Goal: Find specific page/section: Find specific page/section

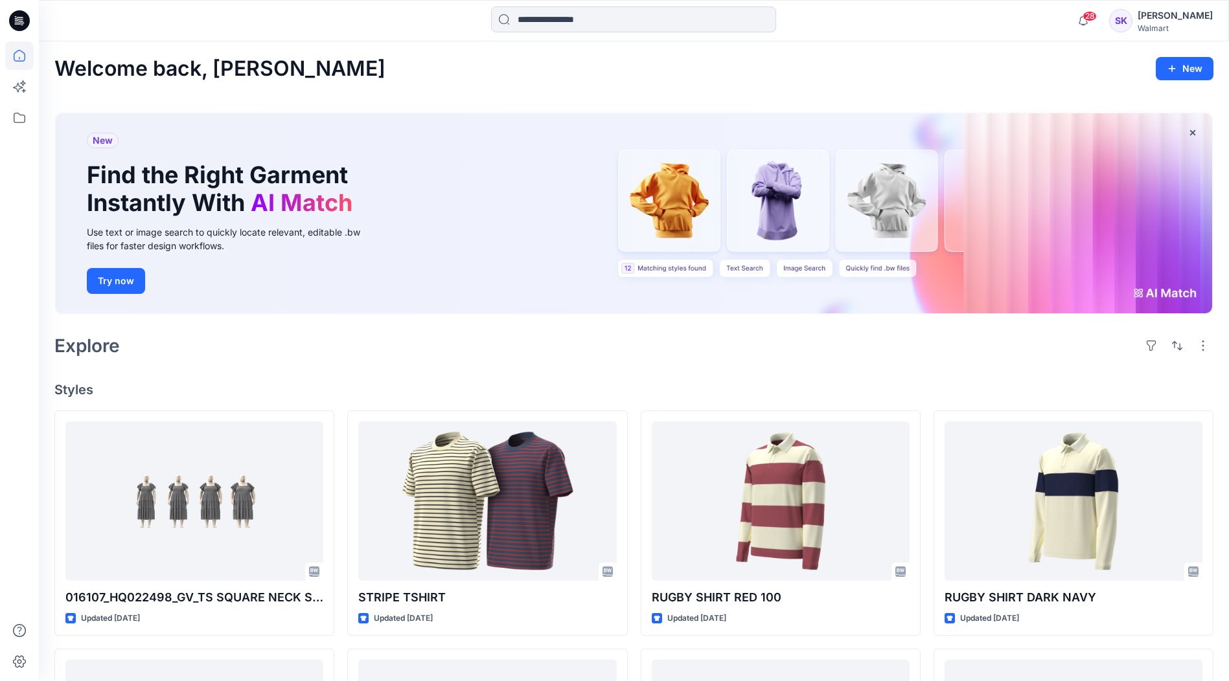
click at [15, 20] on icon at bounding box center [17, 20] width 4 height 1
click at [23, 54] on icon at bounding box center [19, 55] width 28 height 28
click at [20, 114] on icon at bounding box center [19, 118] width 28 height 28
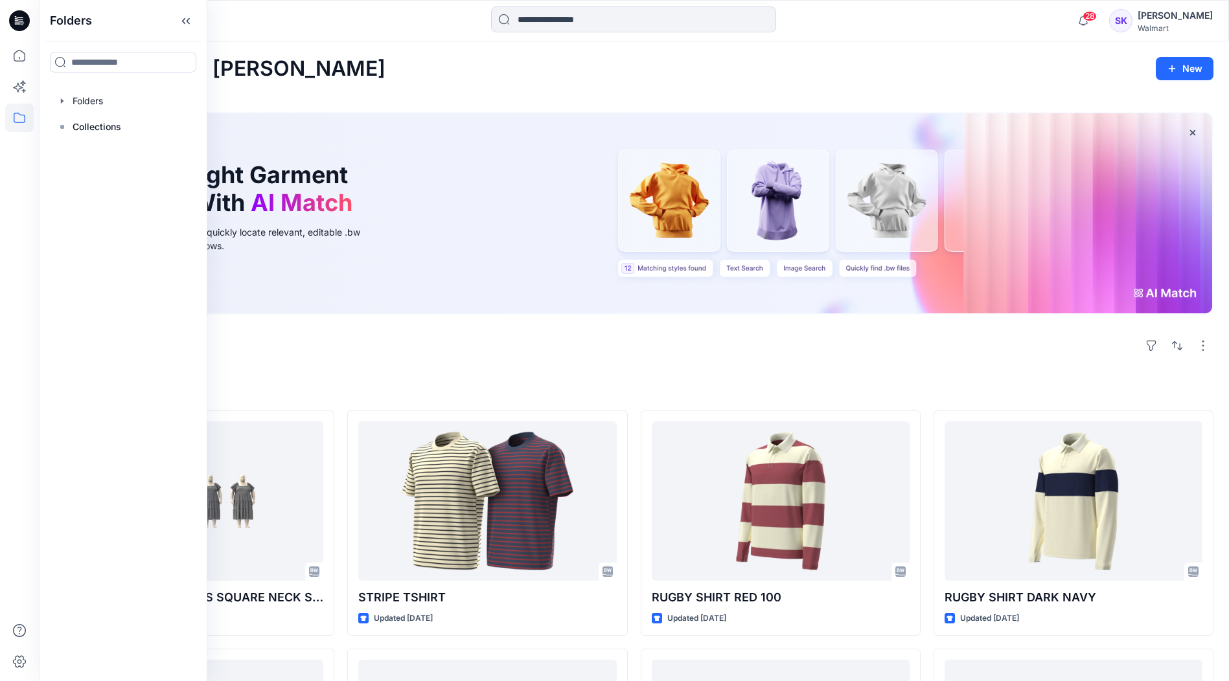
click at [126, 115] on div at bounding box center [123, 127] width 148 height 26
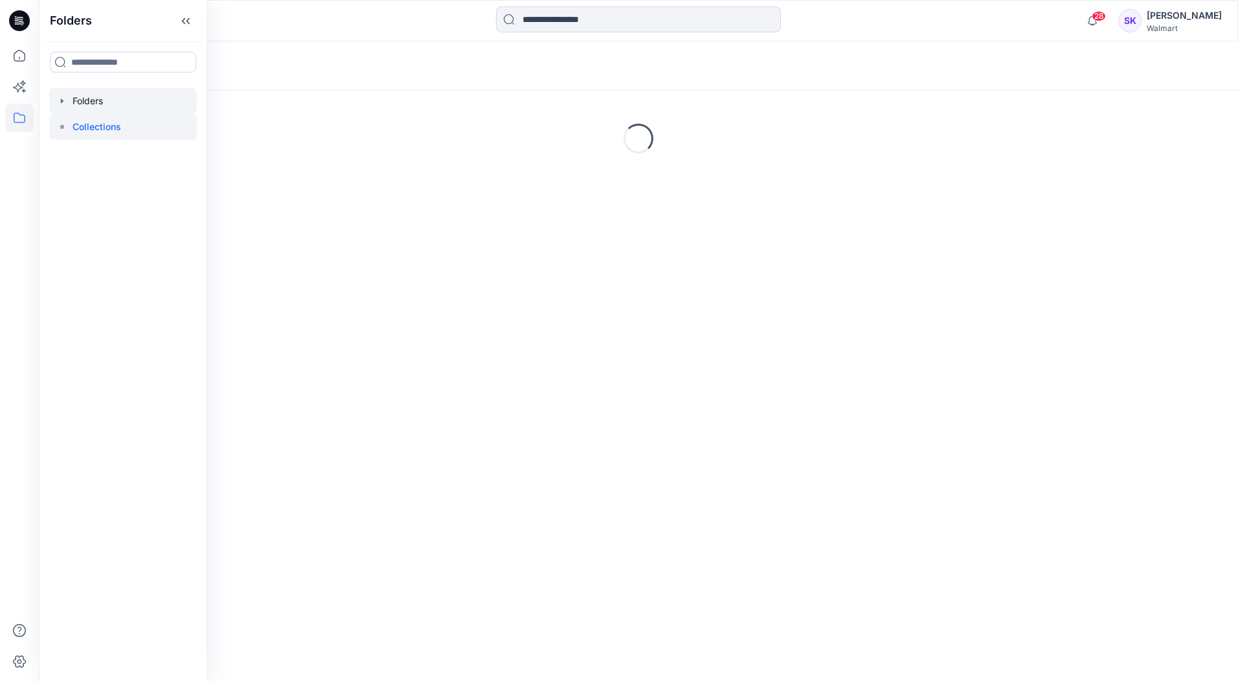
click at [125, 105] on div at bounding box center [123, 101] width 148 height 26
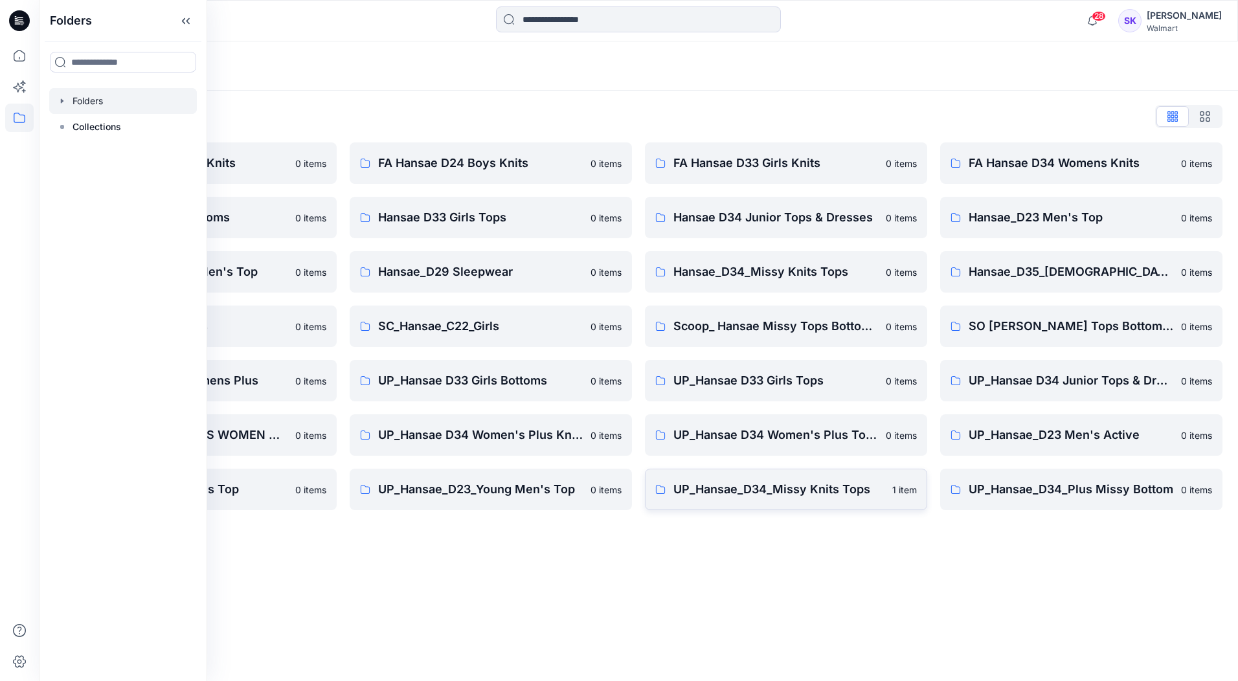
drag, startPoint x: 898, startPoint y: 585, endPoint x: 863, endPoint y: 505, distance: 87.0
click at [897, 579] on div "Folders Folders List FA Hansae D23 Mens Knits 0 items Hansae D33 Girls Bottoms …" at bounding box center [638, 361] width 1199 height 640
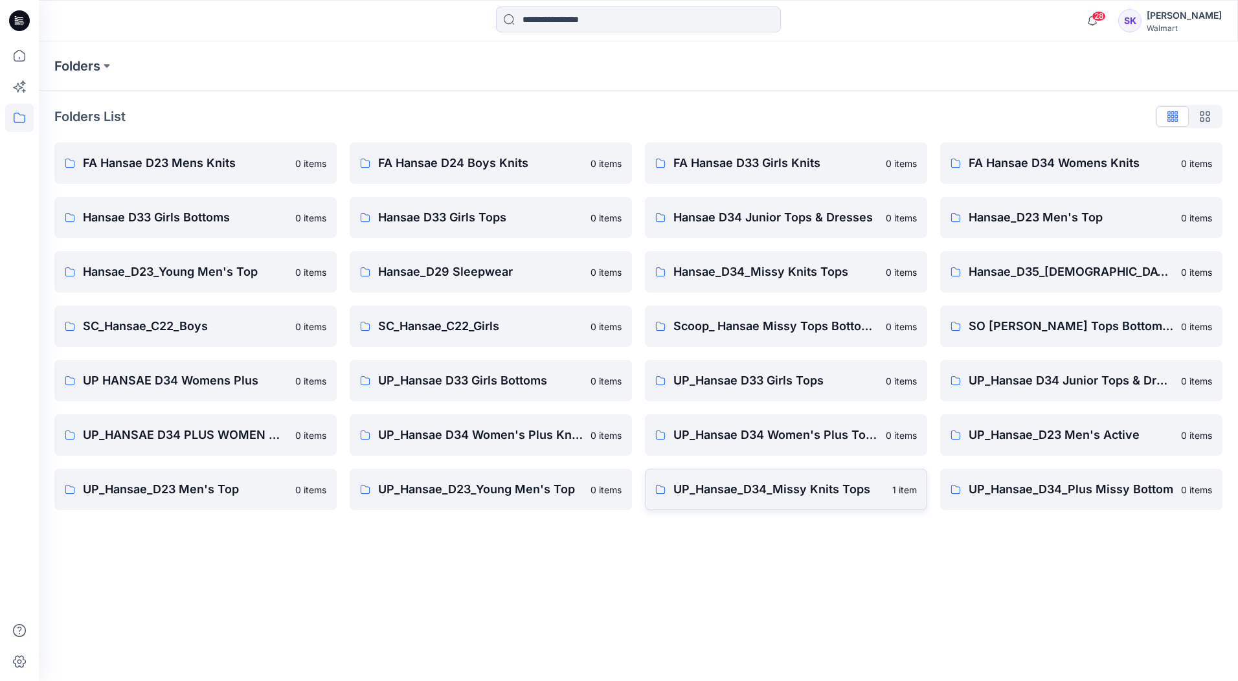
click at [854, 490] on p "UP_Hansae_D34_Missy Knits Tops" at bounding box center [779, 490] width 211 height 18
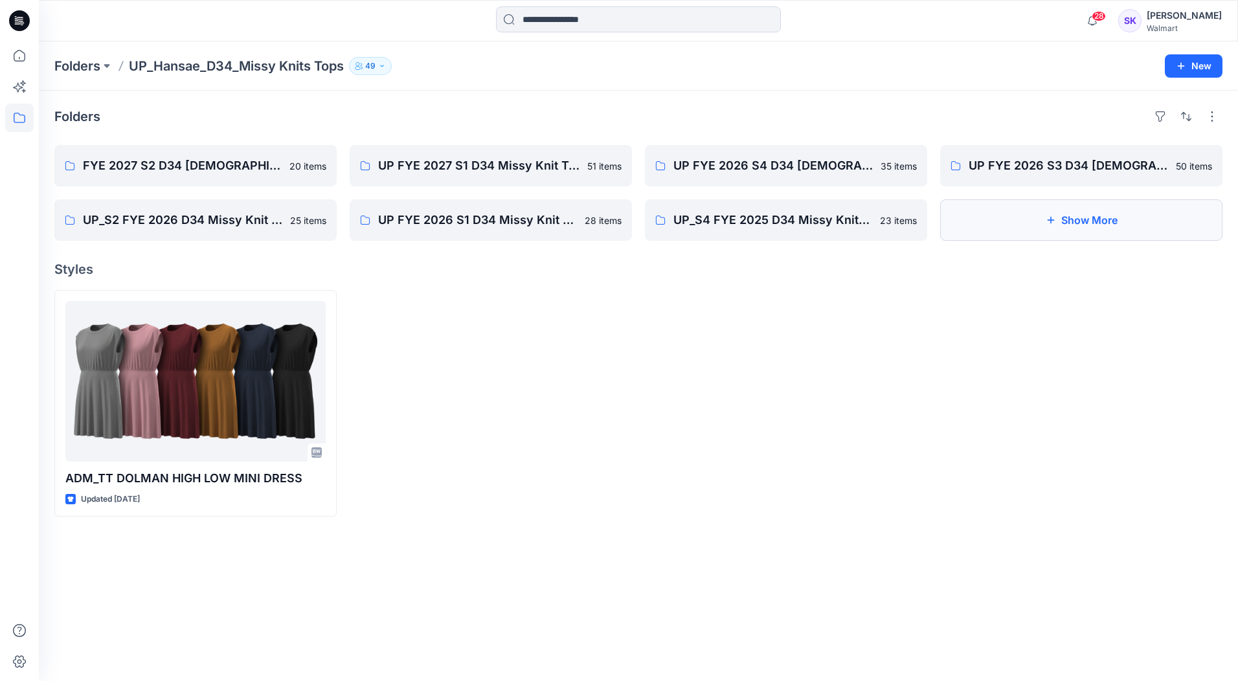
click at [1026, 229] on button "Show More" at bounding box center [1081, 219] width 282 height 41
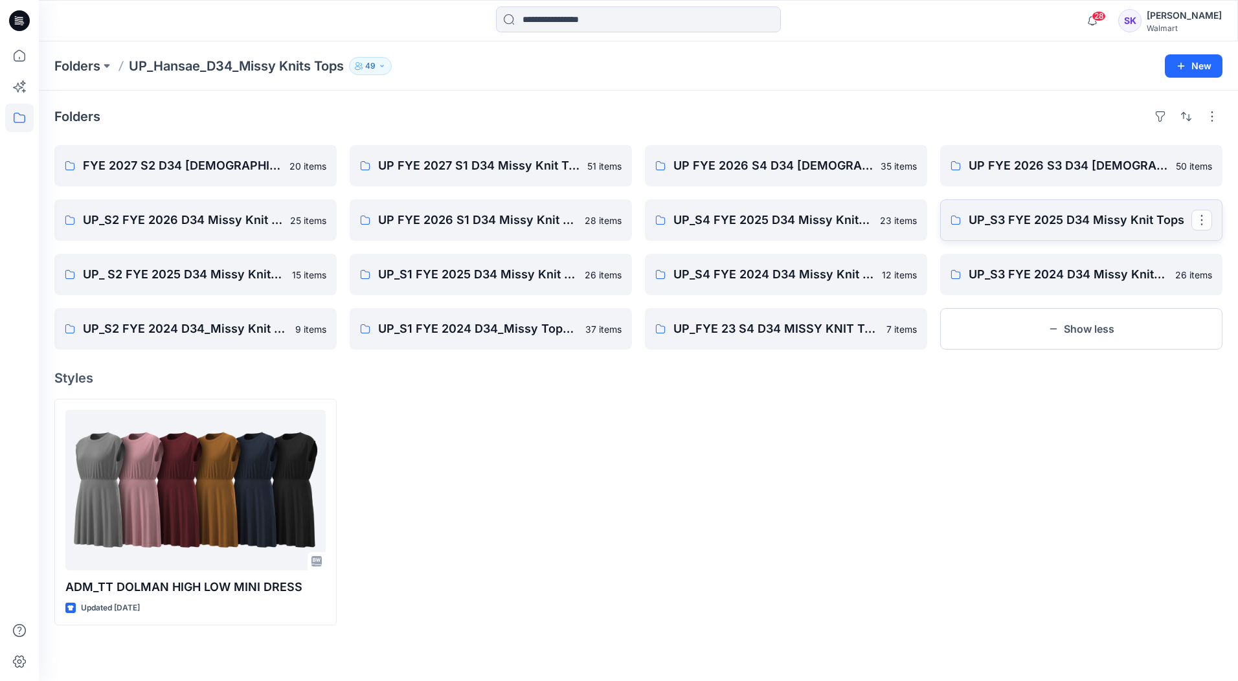
click at [1029, 224] on p "UP_S3 FYE 2025 D34 Missy Knit Tops" at bounding box center [1080, 220] width 223 height 18
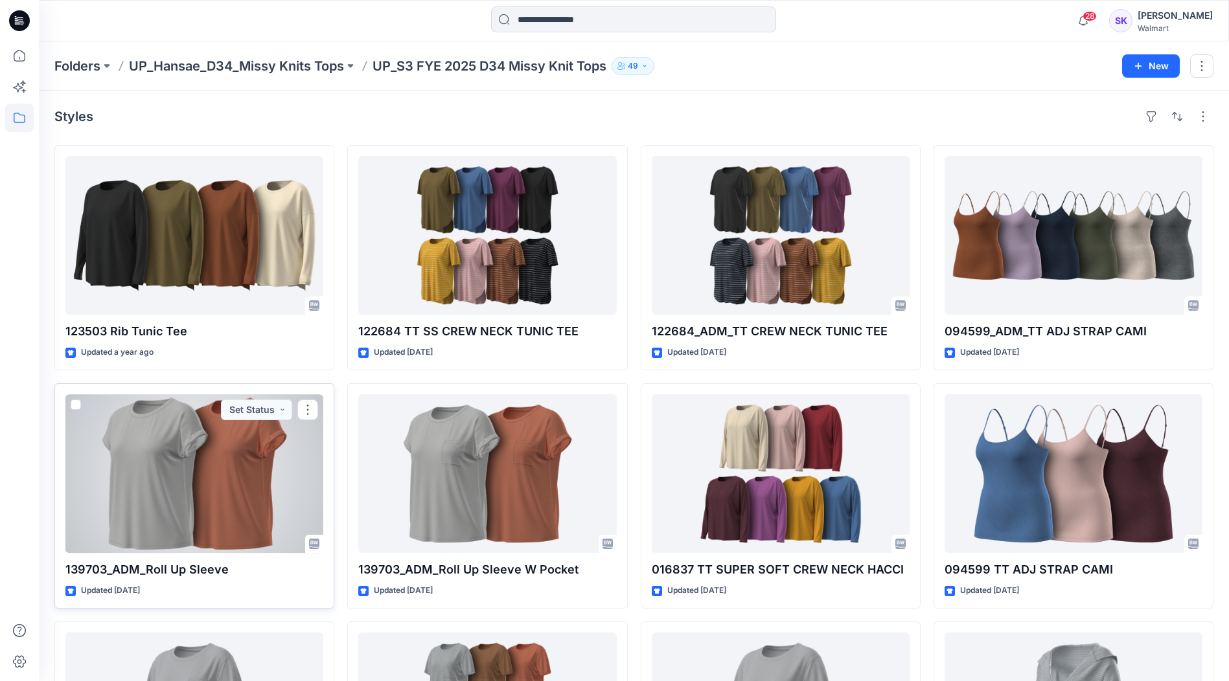
click at [150, 483] on div at bounding box center [194, 473] width 258 height 159
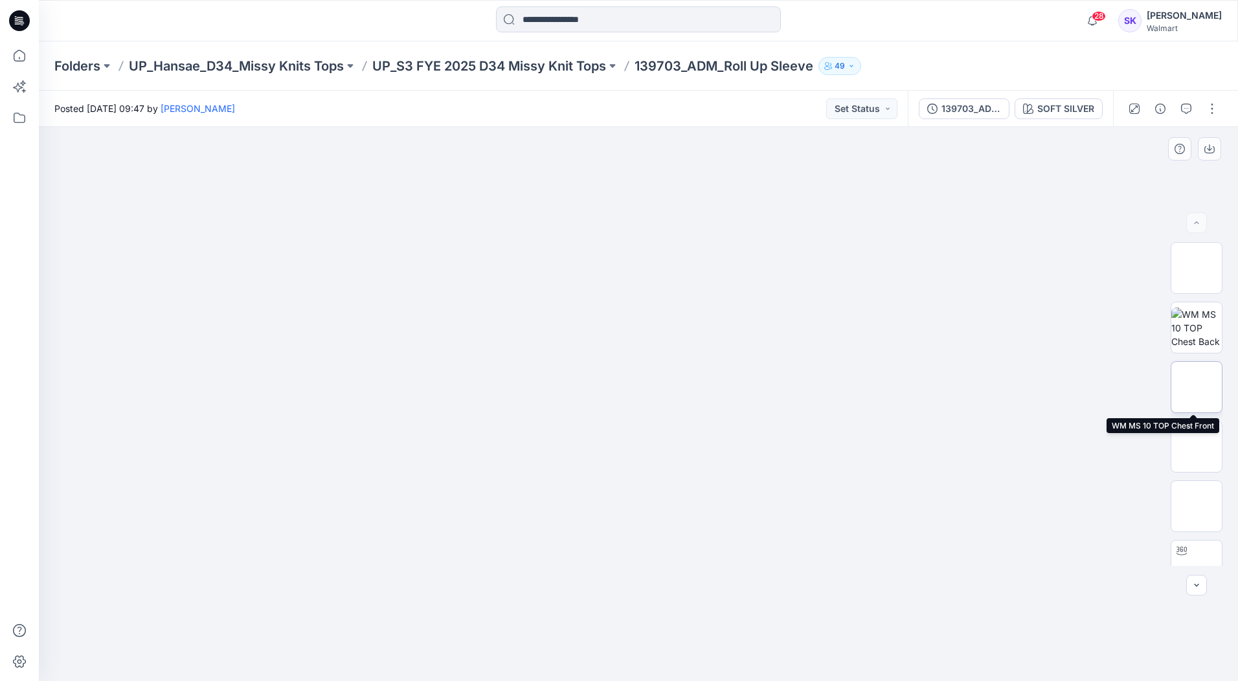
click at [1197, 387] on img at bounding box center [1197, 387] width 0 height 0
